Goal: Task Accomplishment & Management: Use online tool/utility

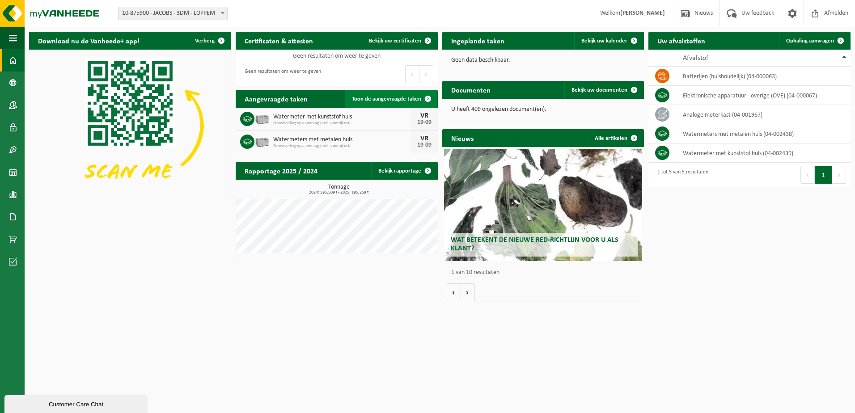
click at [412, 98] on span "Toon de aangevraagde taken" at bounding box center [386, 99] width 69 height 6
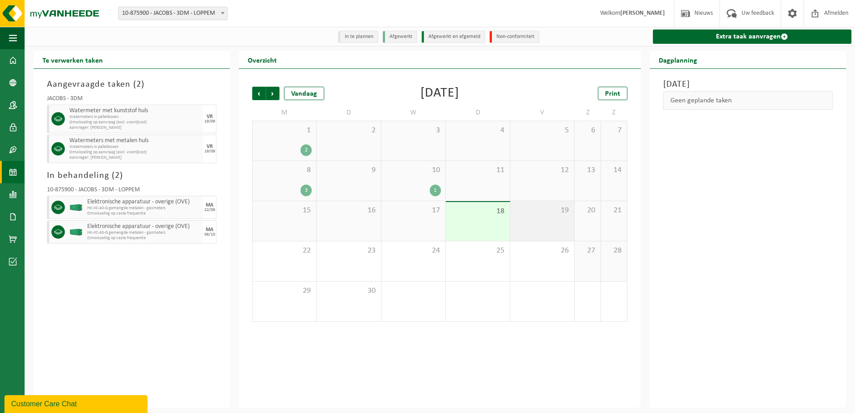
click at [552, 224] on div "19" at bounding box center [542, 221] width 64 height 40
click at [16, 56] on span at bounding box center [13, 60] width 8 height 22
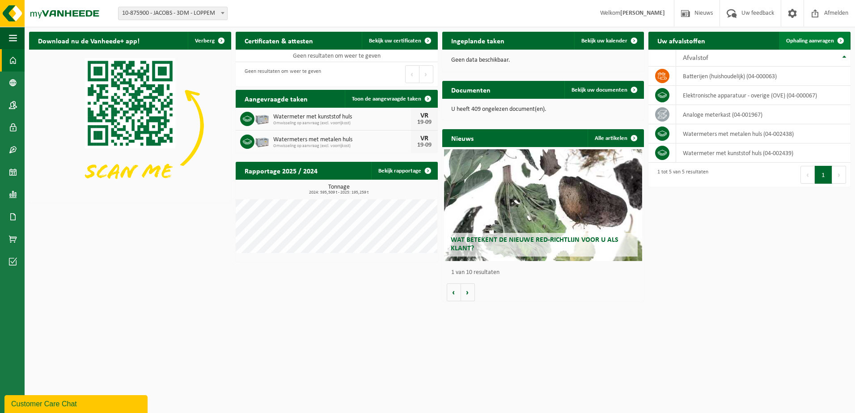
click at [804, 41] on span "Ophaling aanvragen" at bounding box center [810, 41] width 48 height 6
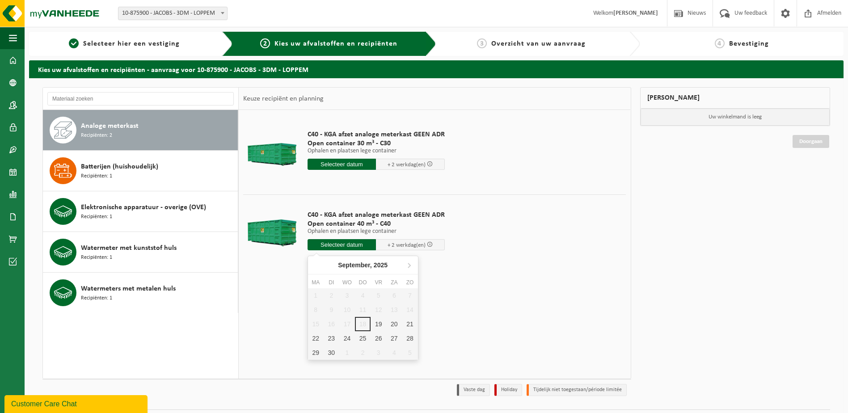
click at [345, 242] on input "text" at bounding box center [342, 244] width 69 height 11
click at [381, 324] on div "19" at bounding box center [379, 324] width 16 height 14
type input "Van 2025-09-19"
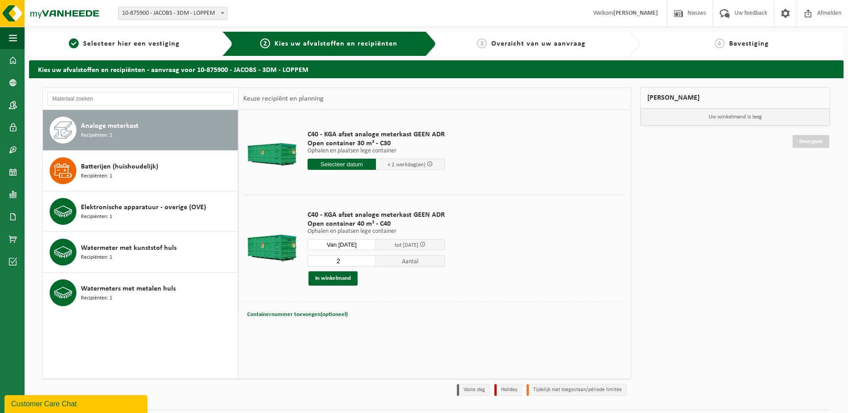
type input "2"
click at [368, 258] on input "2" at bounding box center [342, 261] width 69 height 12
click at [331, 276] on button "In winkelmand" at bounding box center [332, 278] width 49 height 14
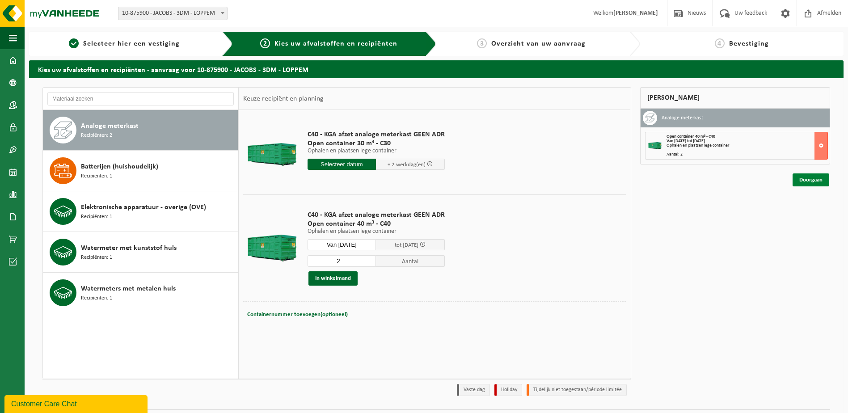
click at [814, 177] on link "Doorgaan" at bounding box center [811, 179] width 37 height 13
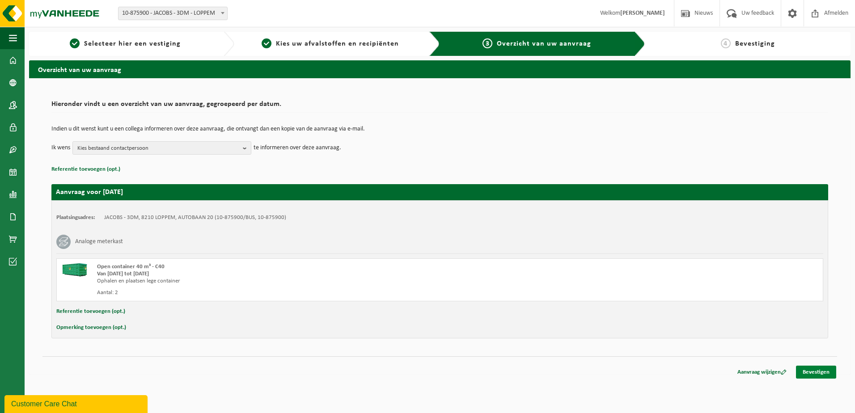
click at [825, 369] on link "Bevestigen" at bounding box center [816, 372] width 40 height 13
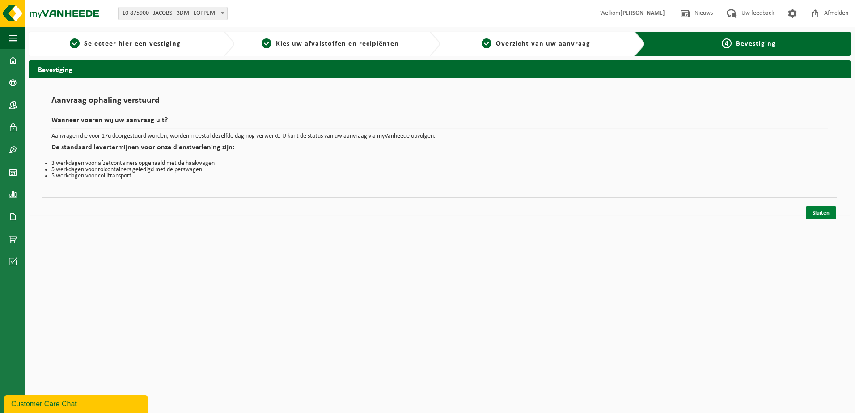
click at [821, 214] on link "Sluiten" at bounding box center [820, 213] width 30 height 13
